Goal: Navigation & Orientation: Find specific page/section

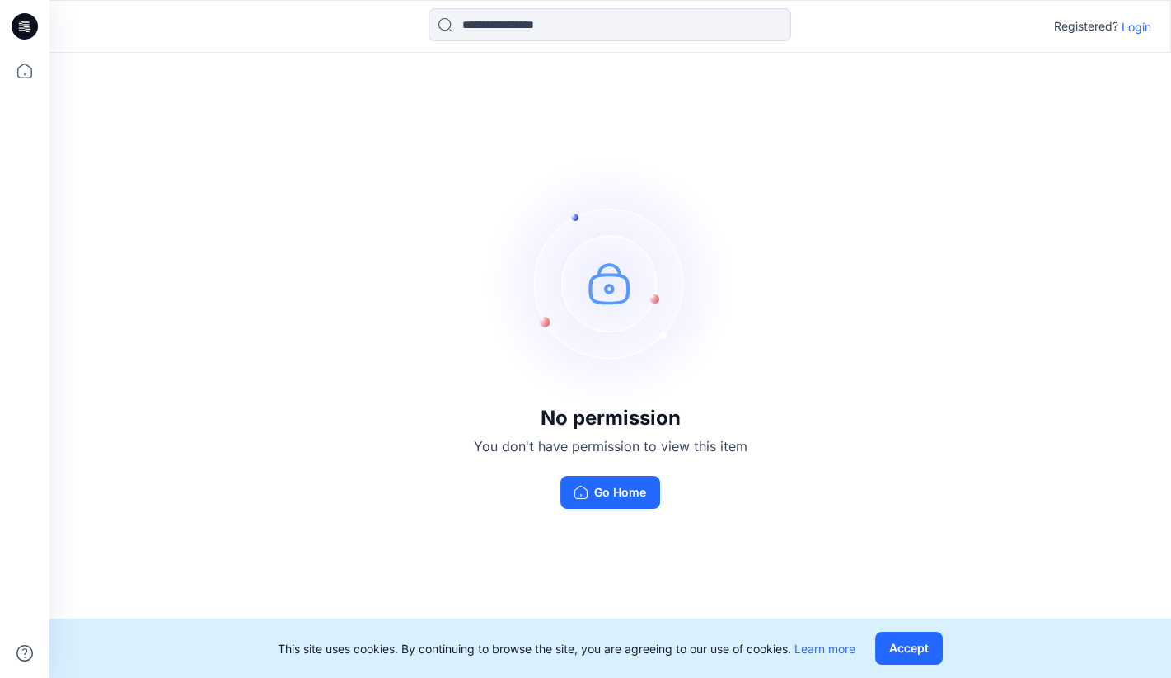
click at [1142, 30] on p "Login" at bounding box center [1137, 26] width 30 height 17
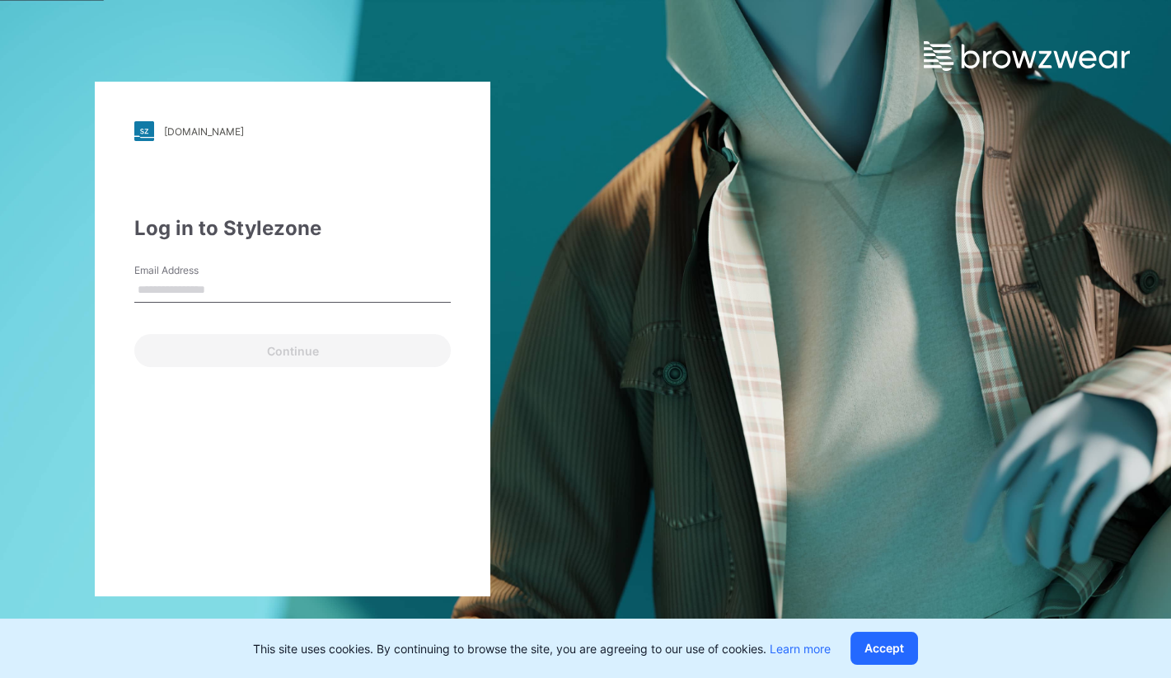
click at [168, 292] on input "Email Address" at bounding box center [292, 290] width 317 height 25
click at [282, 289] on input "Email Address" at bounding box center [292, 290] width 317 height 25
type input "**********"
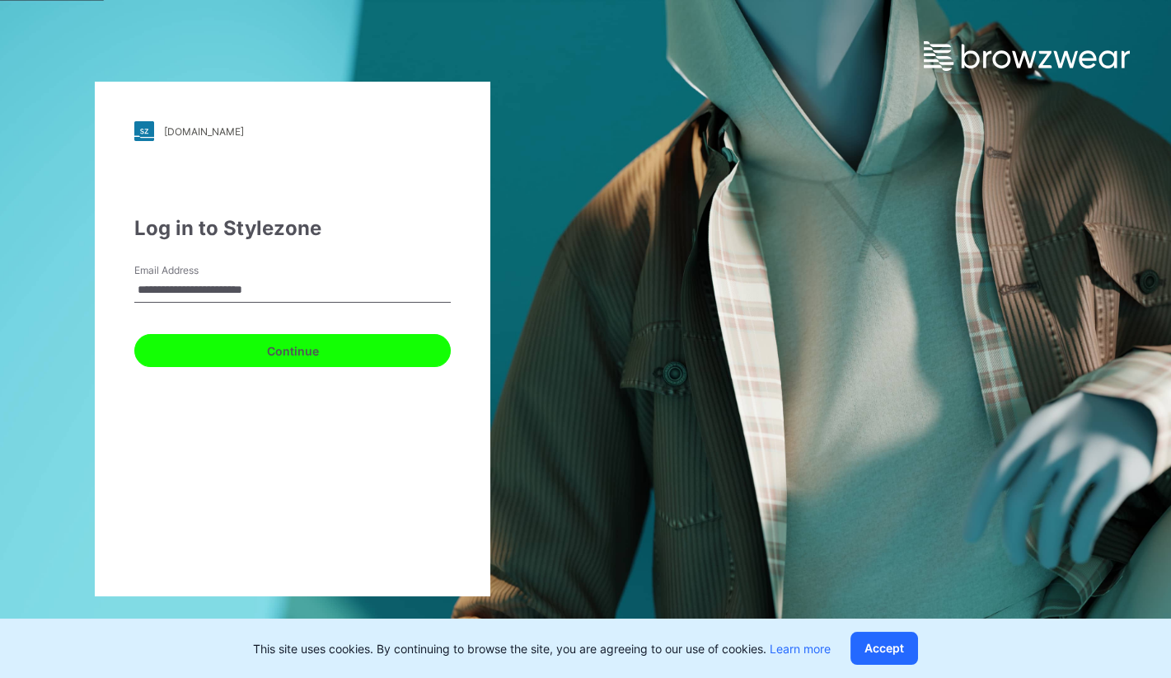
click at [302, 353] on button "Continue" at bounding box center [292, 350] width 317 height 33
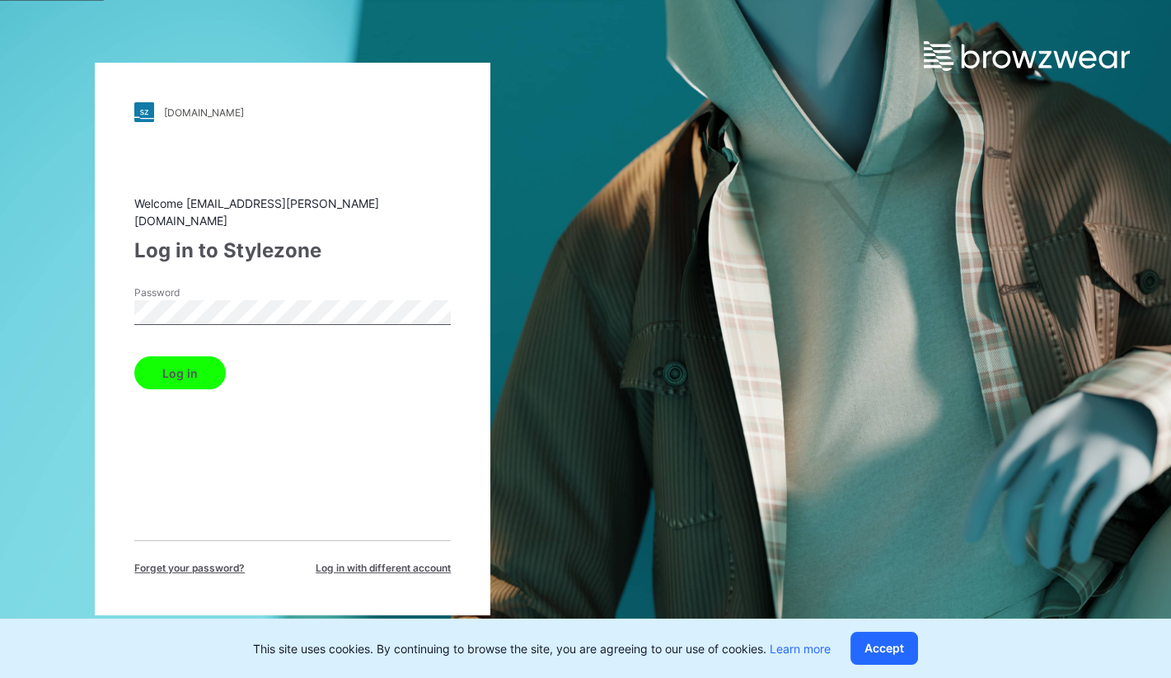
click at [176, 360] on button "Log in" at bounding box center [179, 372] width 91 height 33
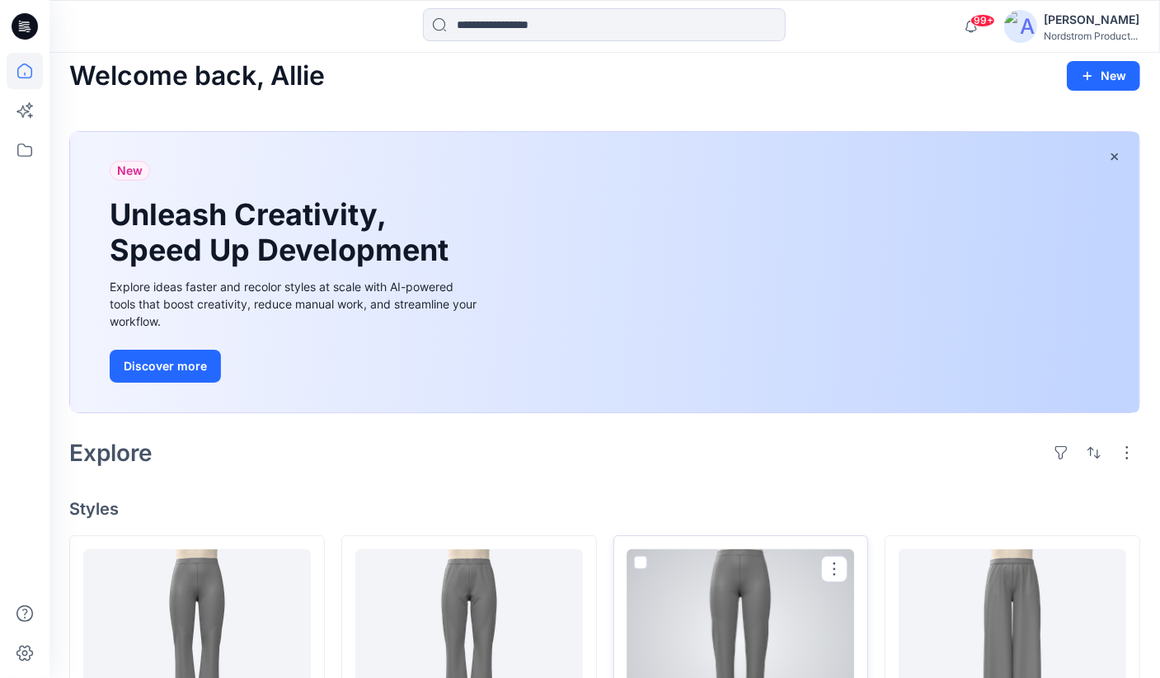
scroll to position [29, 0]
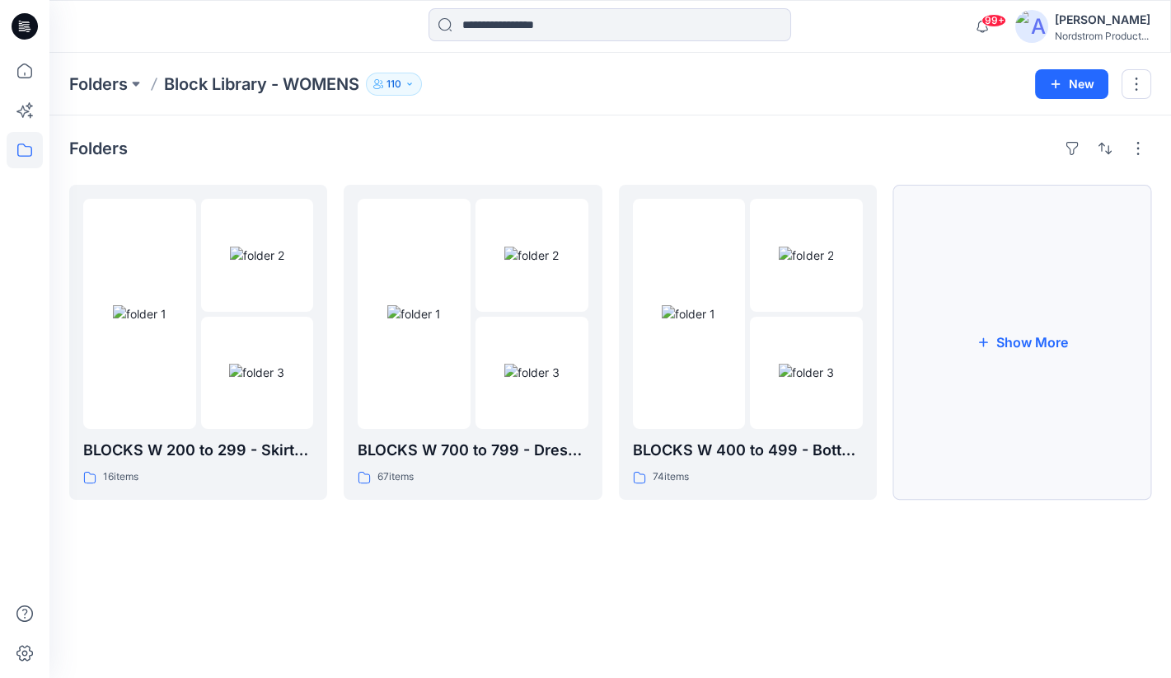
click at [1036, 354] on button "Show More" at bounding box center [1022, 342] width 258 height 315
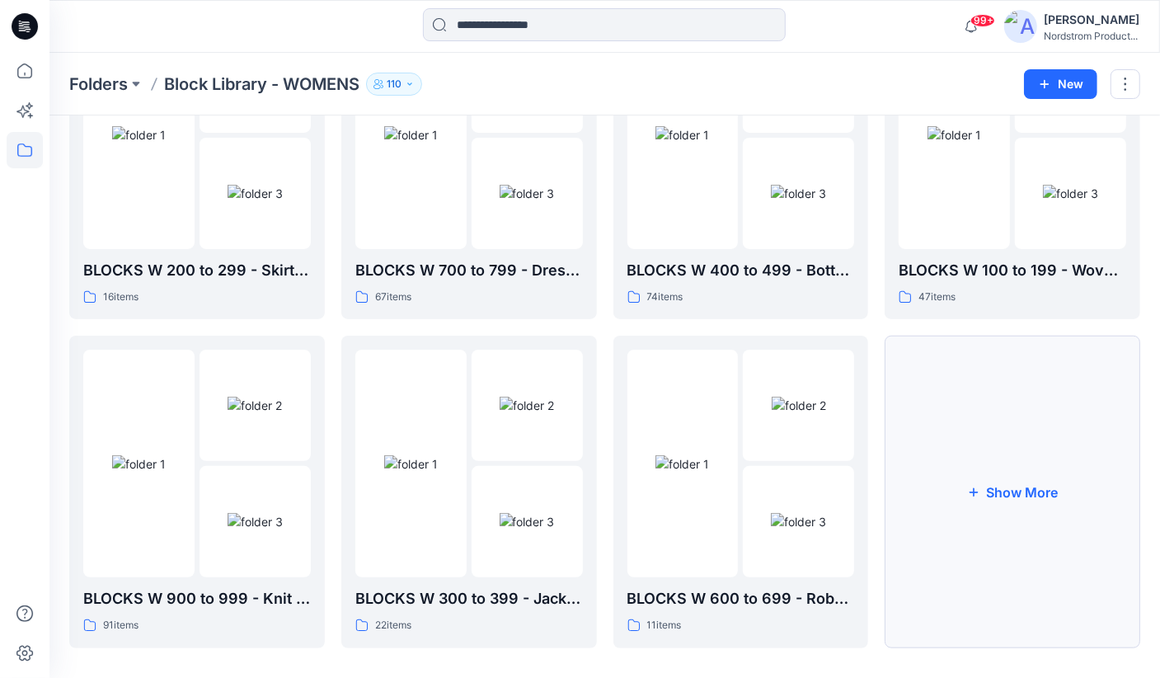
scroll to position [193, 0]
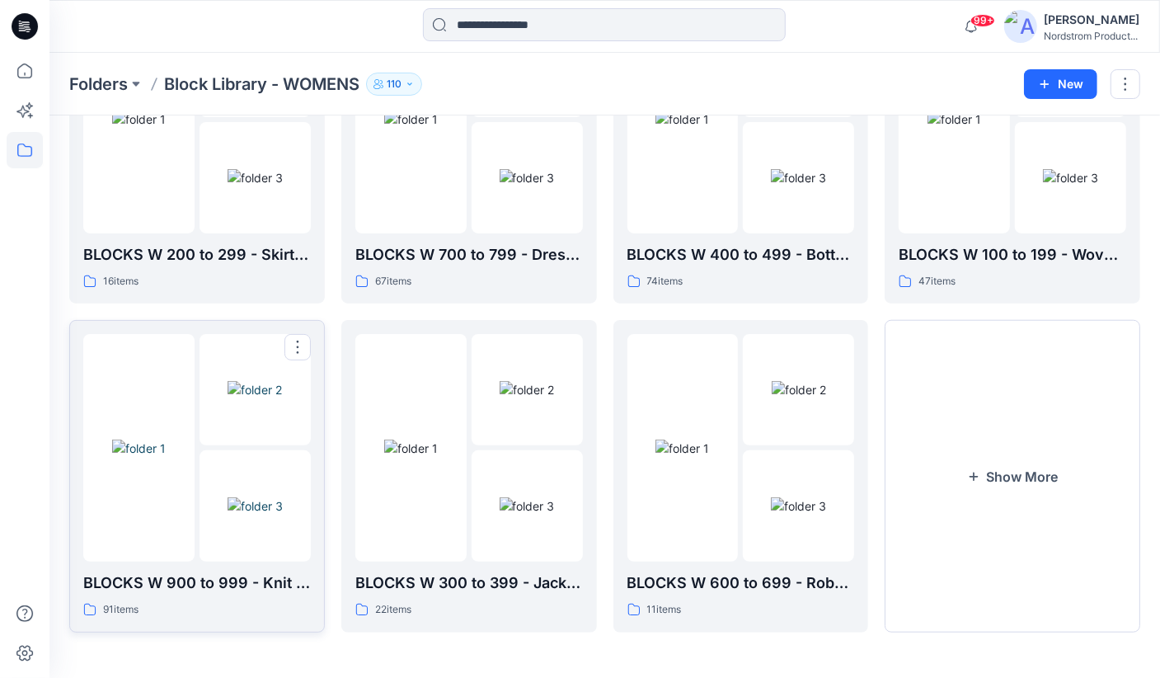
click at [173, 542] on div at bounding box center [138, 447] width 111 height 227
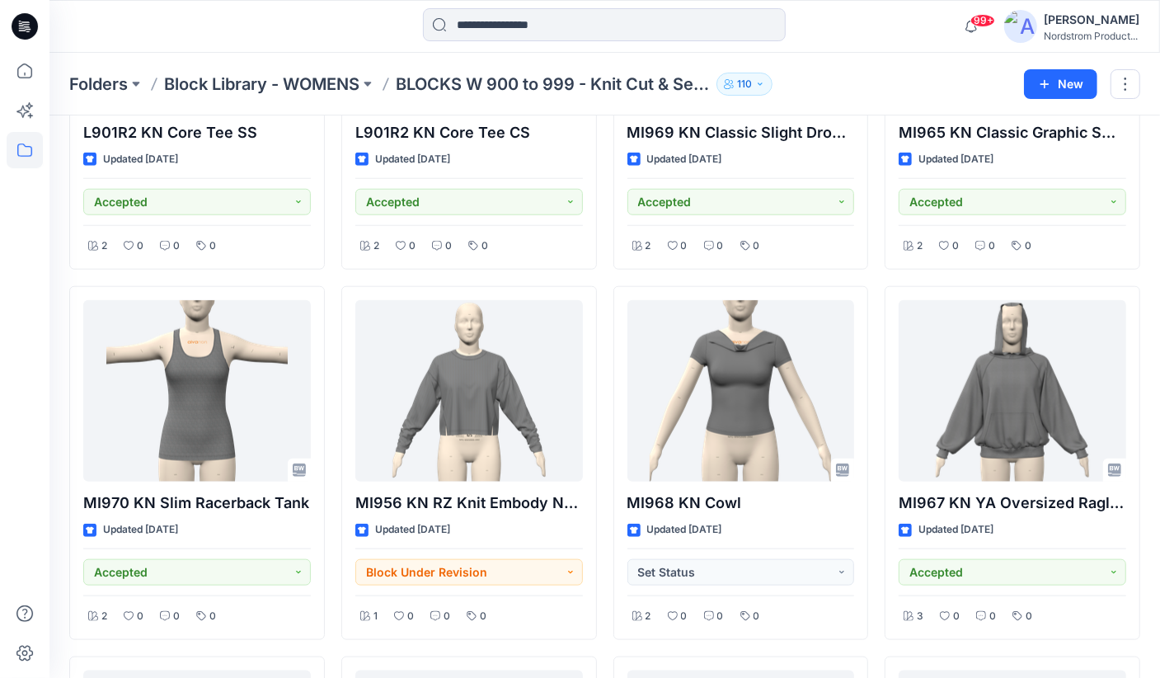
scroll to position [1010, 0]
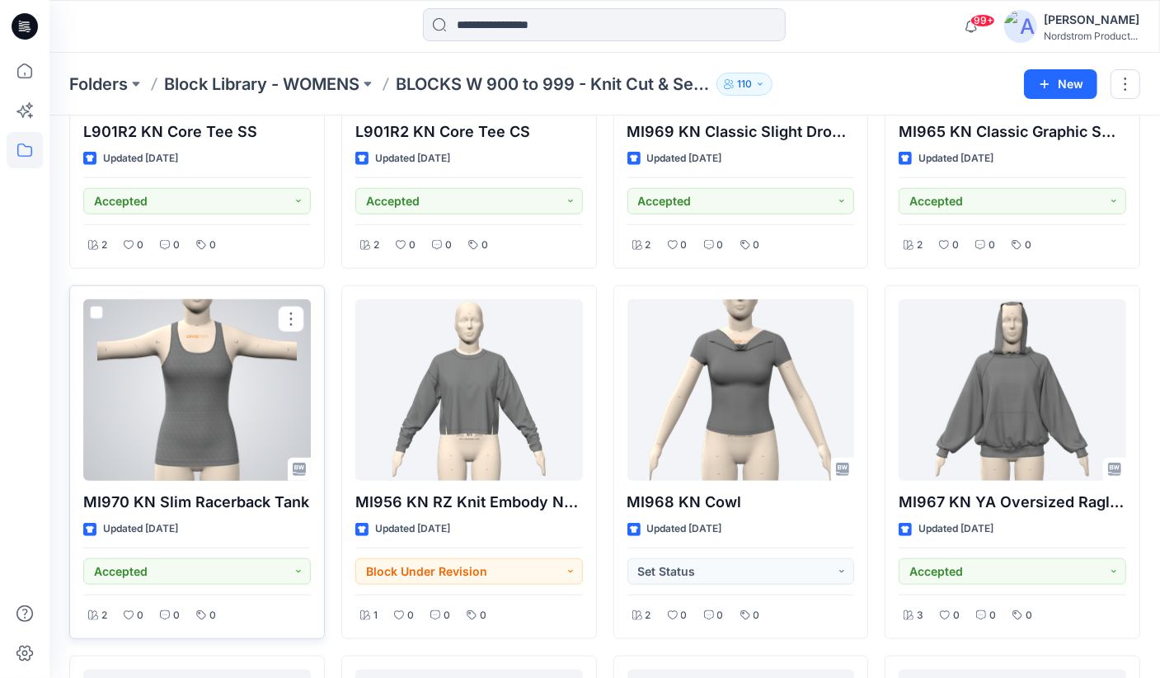
click at [262, 415] on div at bounding box center [196, 389] width 227 height 181
